Goal: Find specific page/section: Find specific page/section

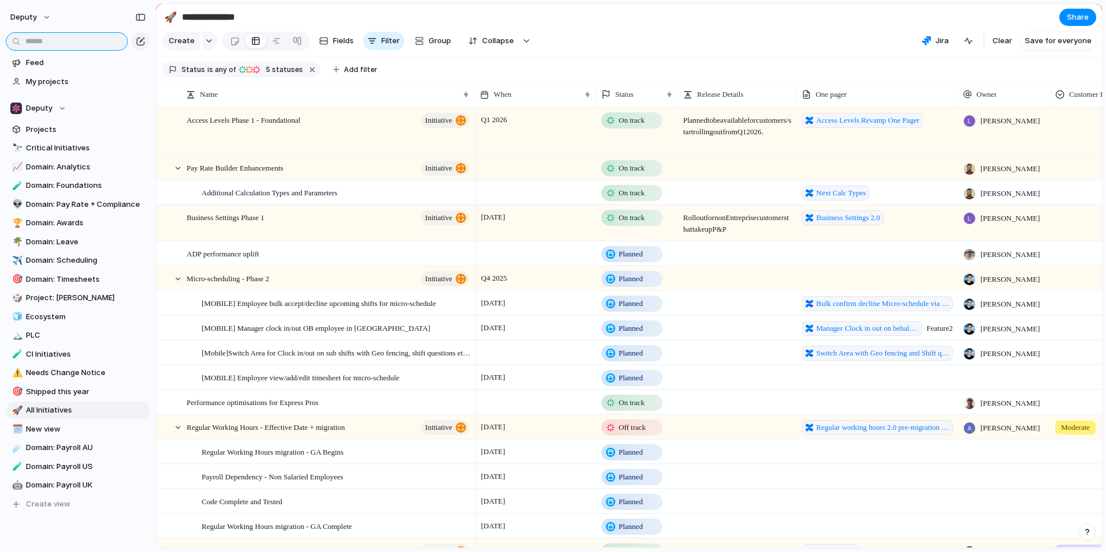
click at [77, 37] on input "text" at bounding box center [67, 41] width 122 height 18
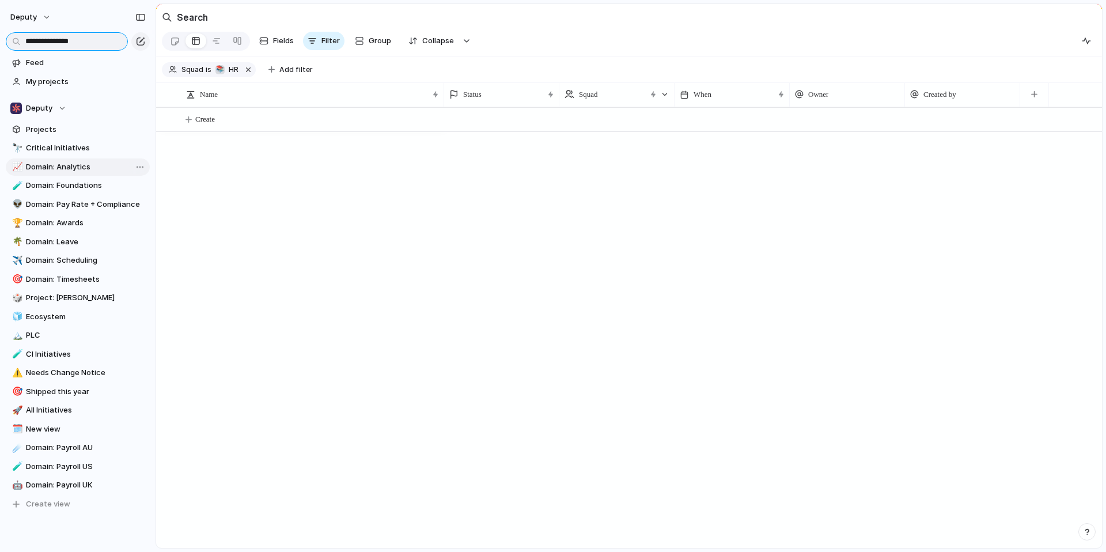
type input "**********"
click at [73, 166] on span "Domain: Analytics" at bounding box center [86, 167] width 120 height 12
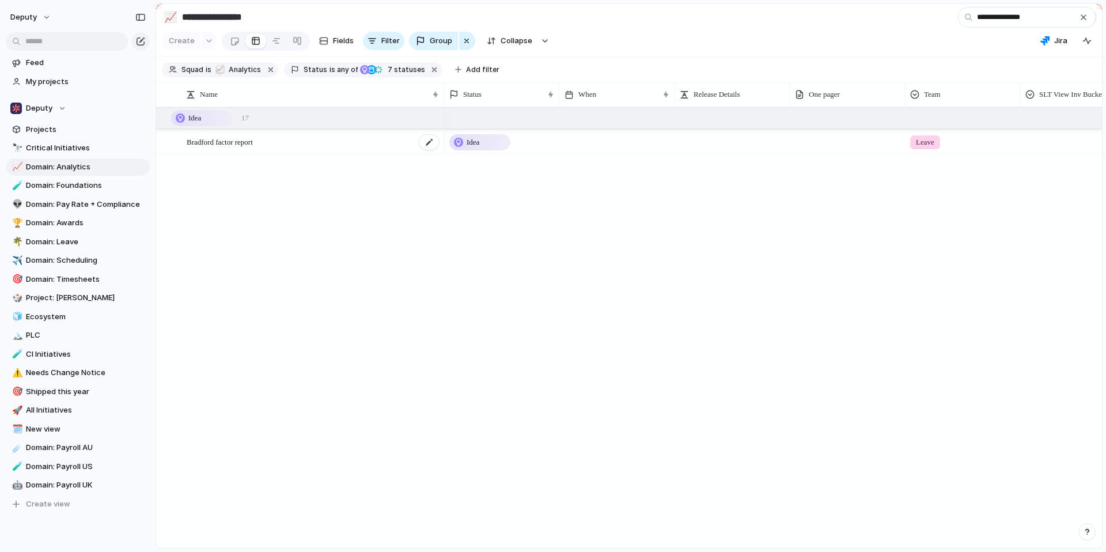
type input "**********"
click at [237, 138] on span "Bradford factor report" at bounding box center [220, 141] width 66 height 13
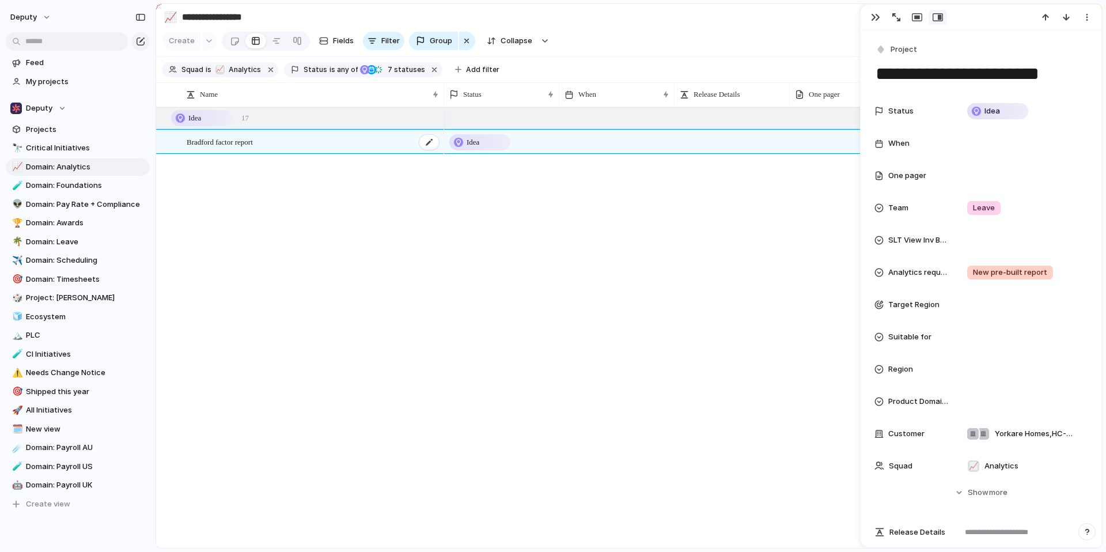
click at [219, 146] on span "Bradford factor report" at bounding box center [220, 141] width 66 height 13
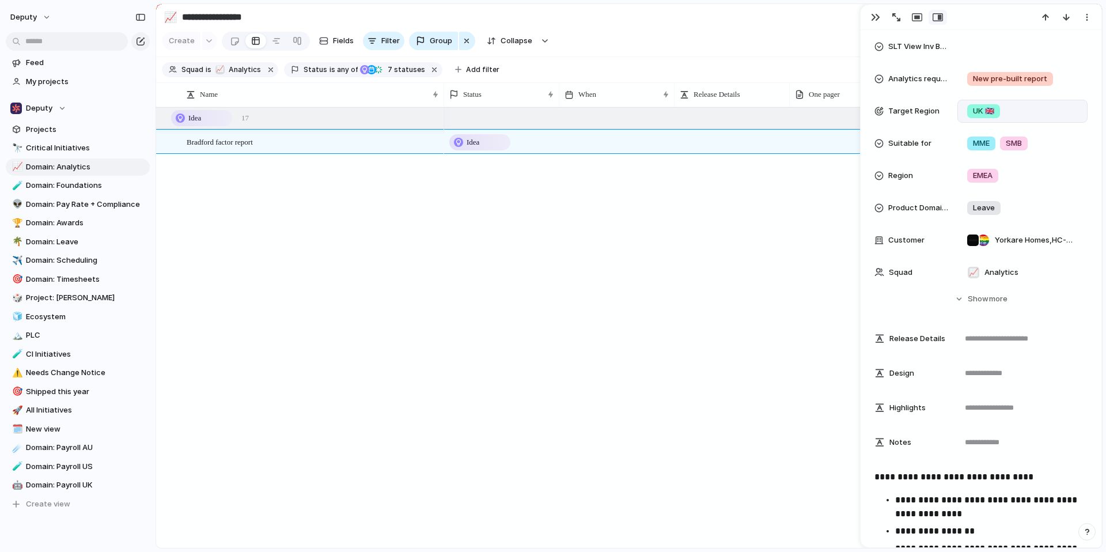
scroll to position [271, 0]
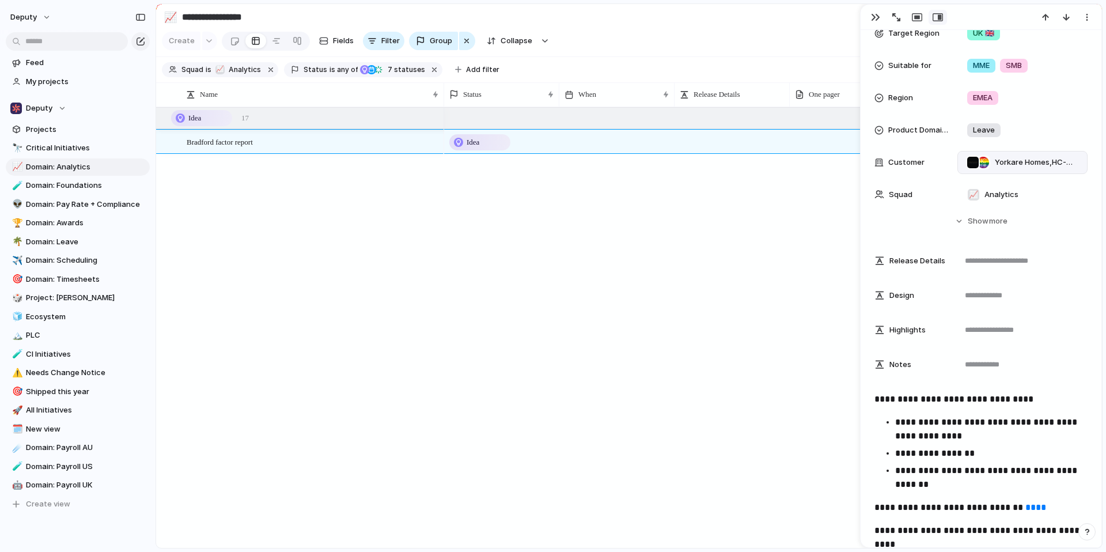
click at [1048, 164] on span "Yorkare Homes , HC-One" at bounding box center [1036, 163] width 83 height 12
click at [1038, 160] on div "Wildfire Vape Farncombe Life Limited Deputy Growing Kids Management Corp [PERSO…" at bounding box center [553, 276] width 1106 height 552
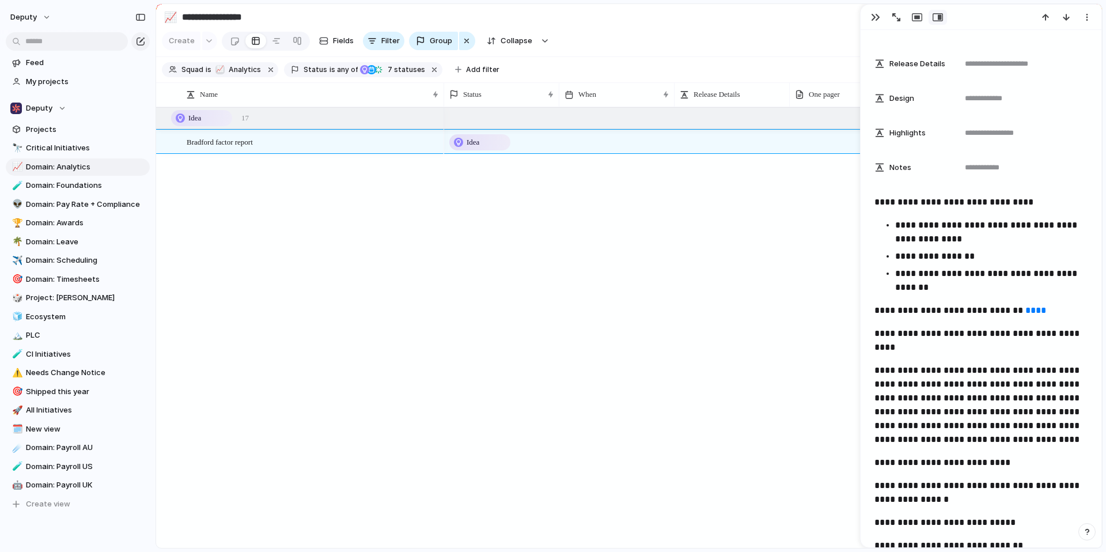
scroll to position [484, 0]
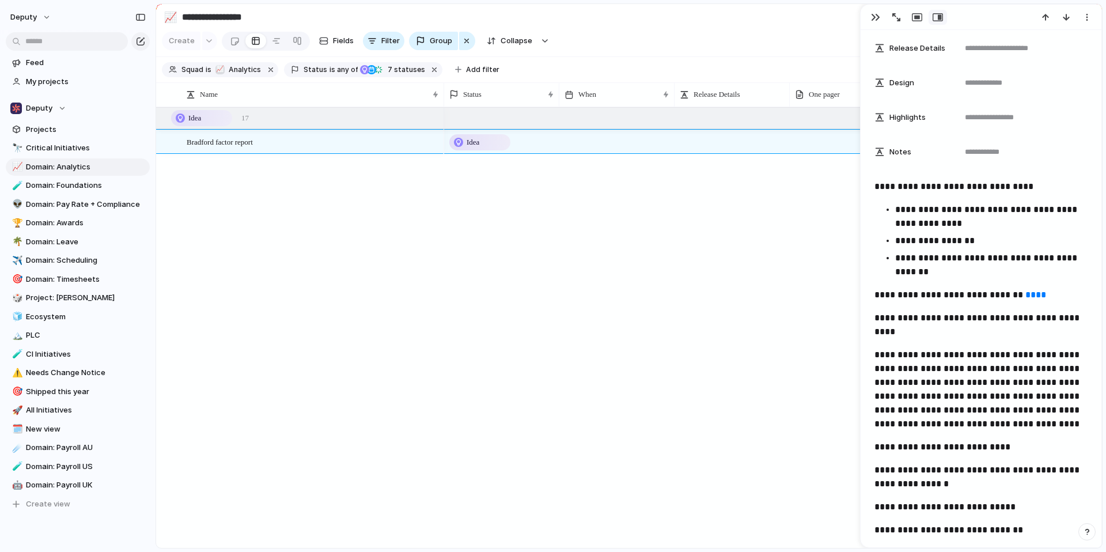
click at [1031, 294] on link "****" at bounding box center [1035, 294] width 21 height 9
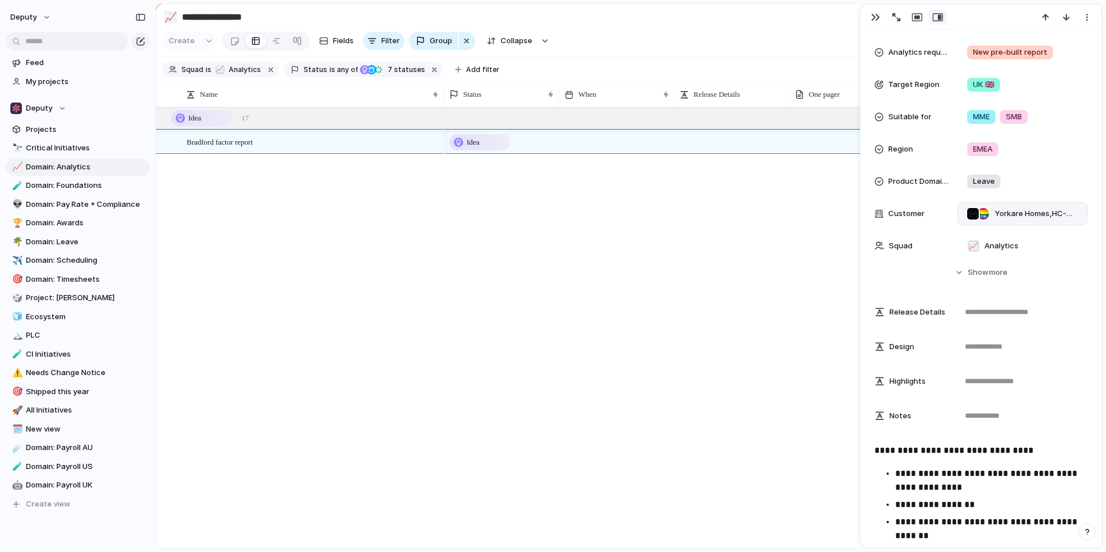
scroll to position [130, 0]
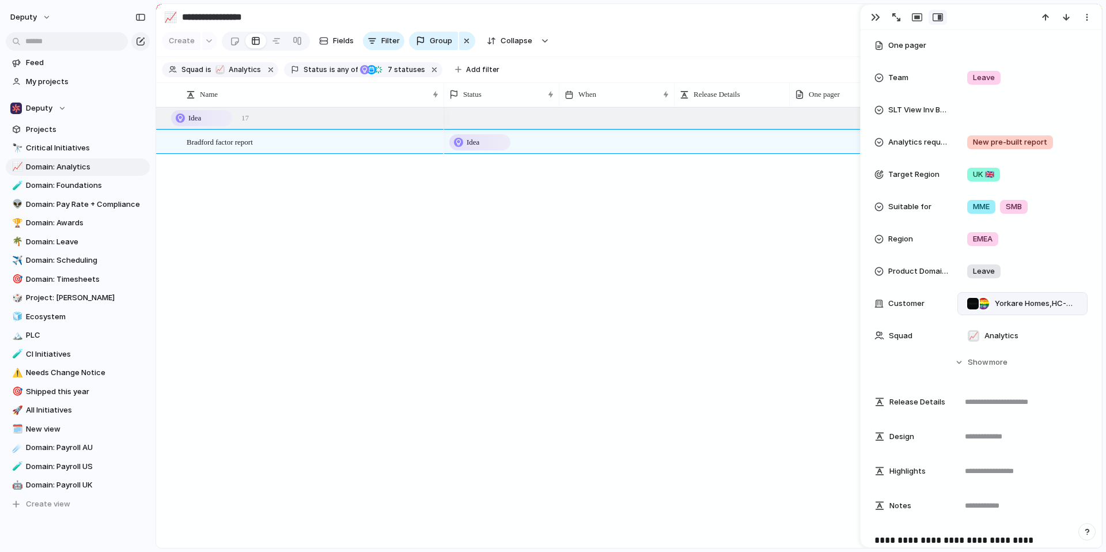
click at [1043, 304] on span "Yorkare Homes , HC-One" at bounding box center [1036, 304] width 83 height 12
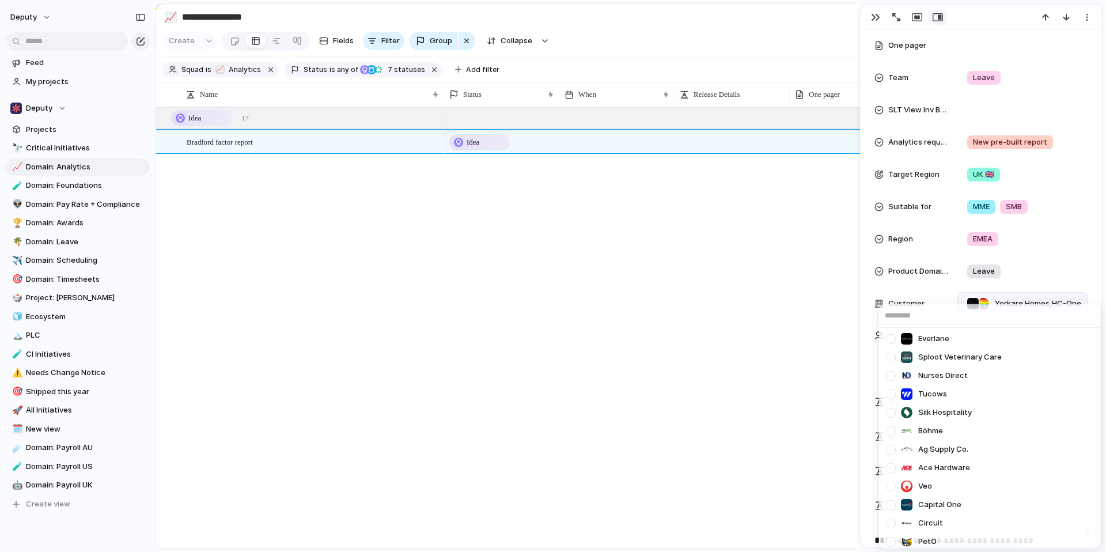
scroll to position [1455, 0]
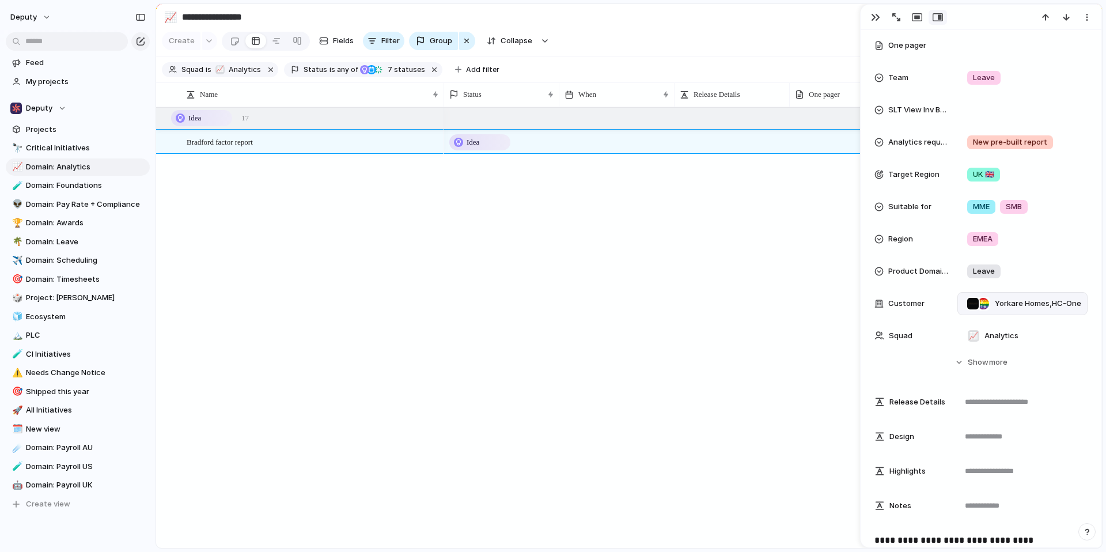
drag, startPoint x: 708, startPoint y: 332, endPoint x: 811, endPoint y: 272, distance: 119.2
click at [708, 331] on div "Wildfire Vape Farncombe Life Limited Deputy Growing Kids Management Corp [PERSO…" at bounding box center [553, 276] width 1106 height 552
click at [1086, 19] on div "button" at bounding box center [1086, 17] width 9 height 9
click at [897, 19] on div "Mark as duplicate Delete" at bounding box center [553, 276] width 1106 height 552
click at [897, 19] on div "button" at bounding box center [896, 17] width 8 height 8
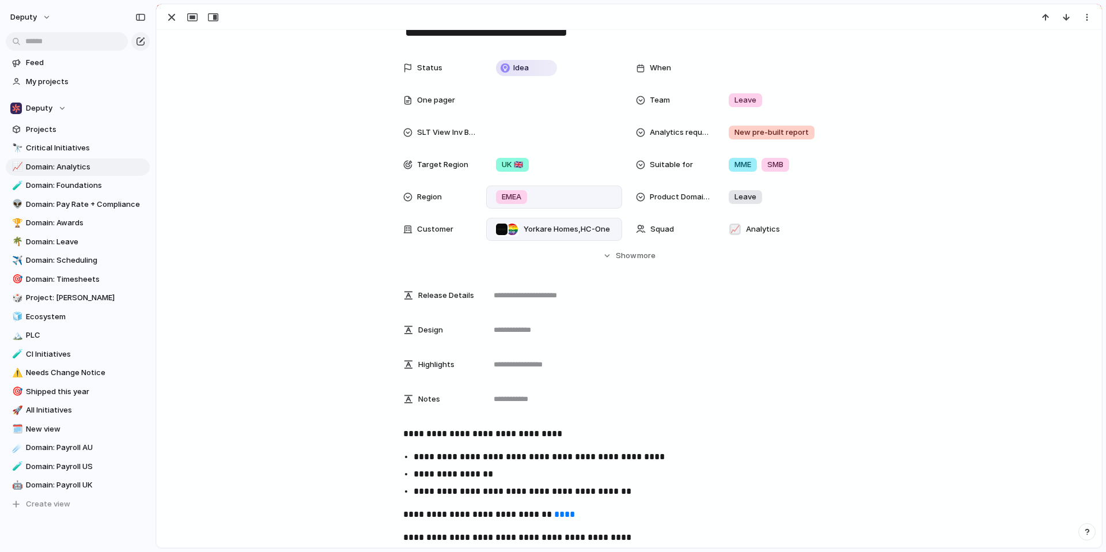
scroll to position [0, 0]
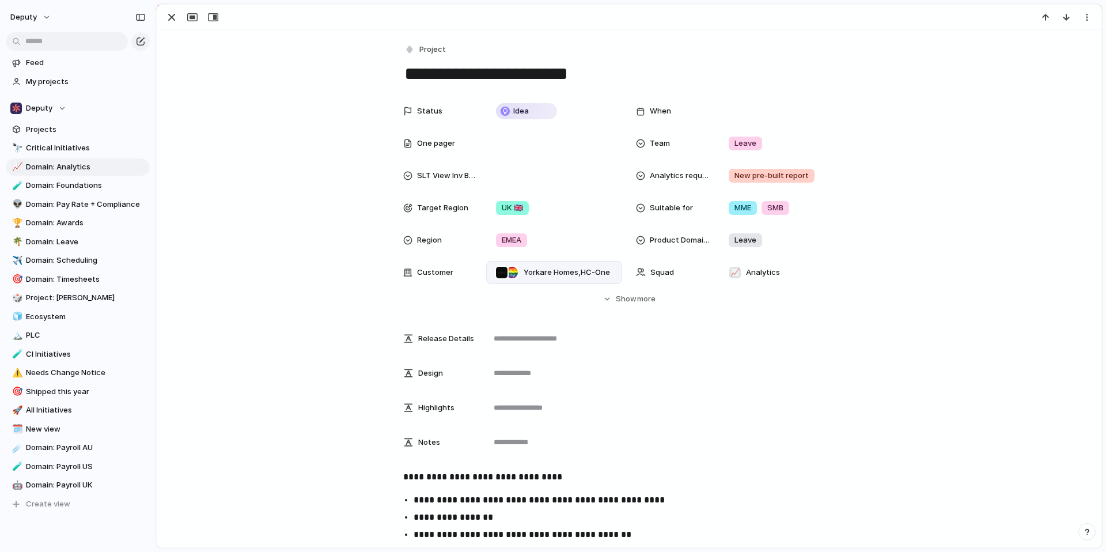
drag, startPoint x: 170, startPoint y: 16, endPoint x: 188, endPoint y: 17, distance: 17.9
click at [170, 16] on div "button" at bounding box center [172, 17] width 14 height 14
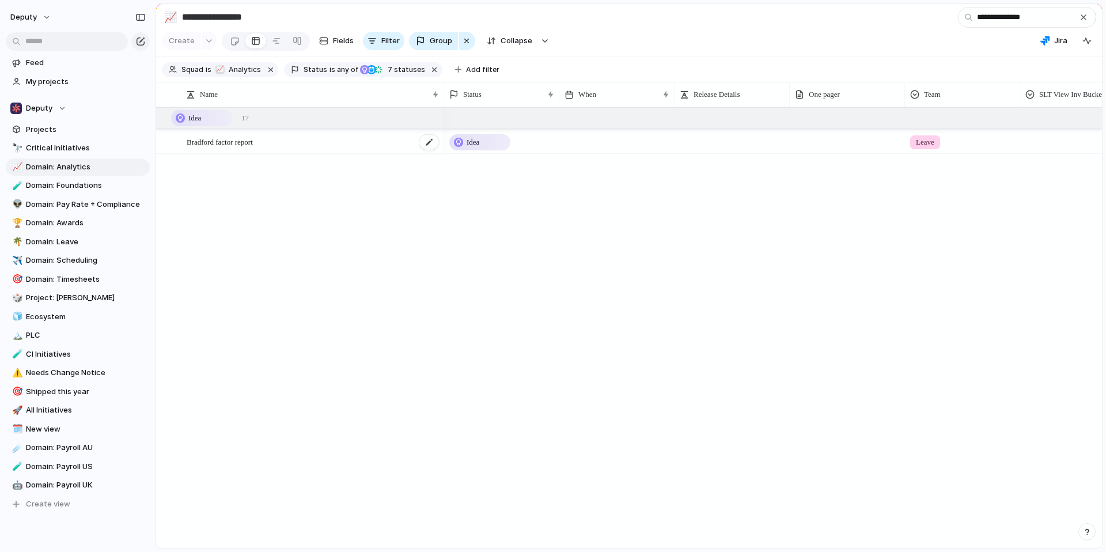
click at [232, 147] on span "Bradford factor report" at bounding box center [220, 141] width 66 height 13
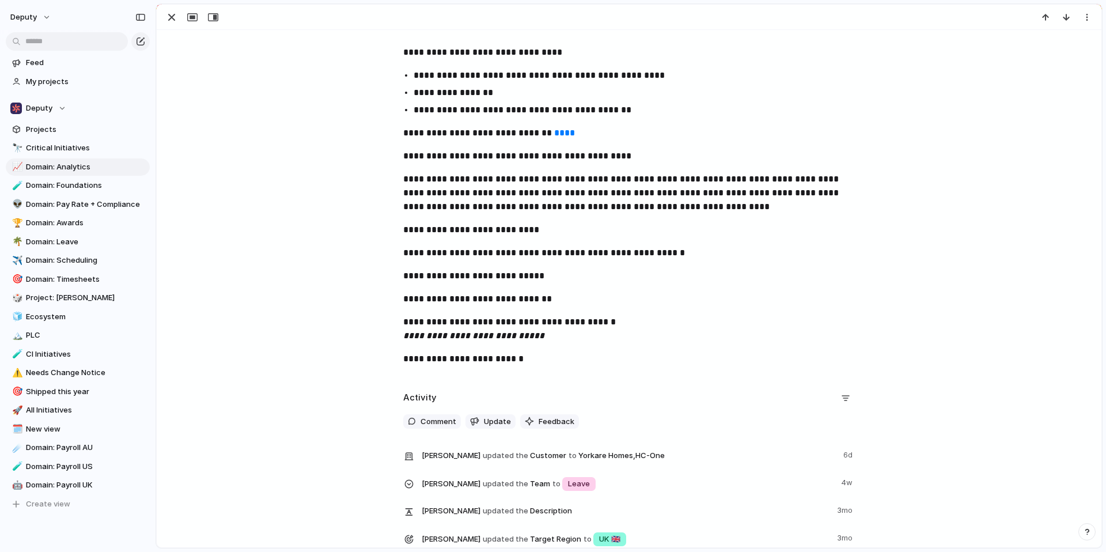
scroll to position [545, 0]
